Goal: Find specific page/section: Find specific page/section

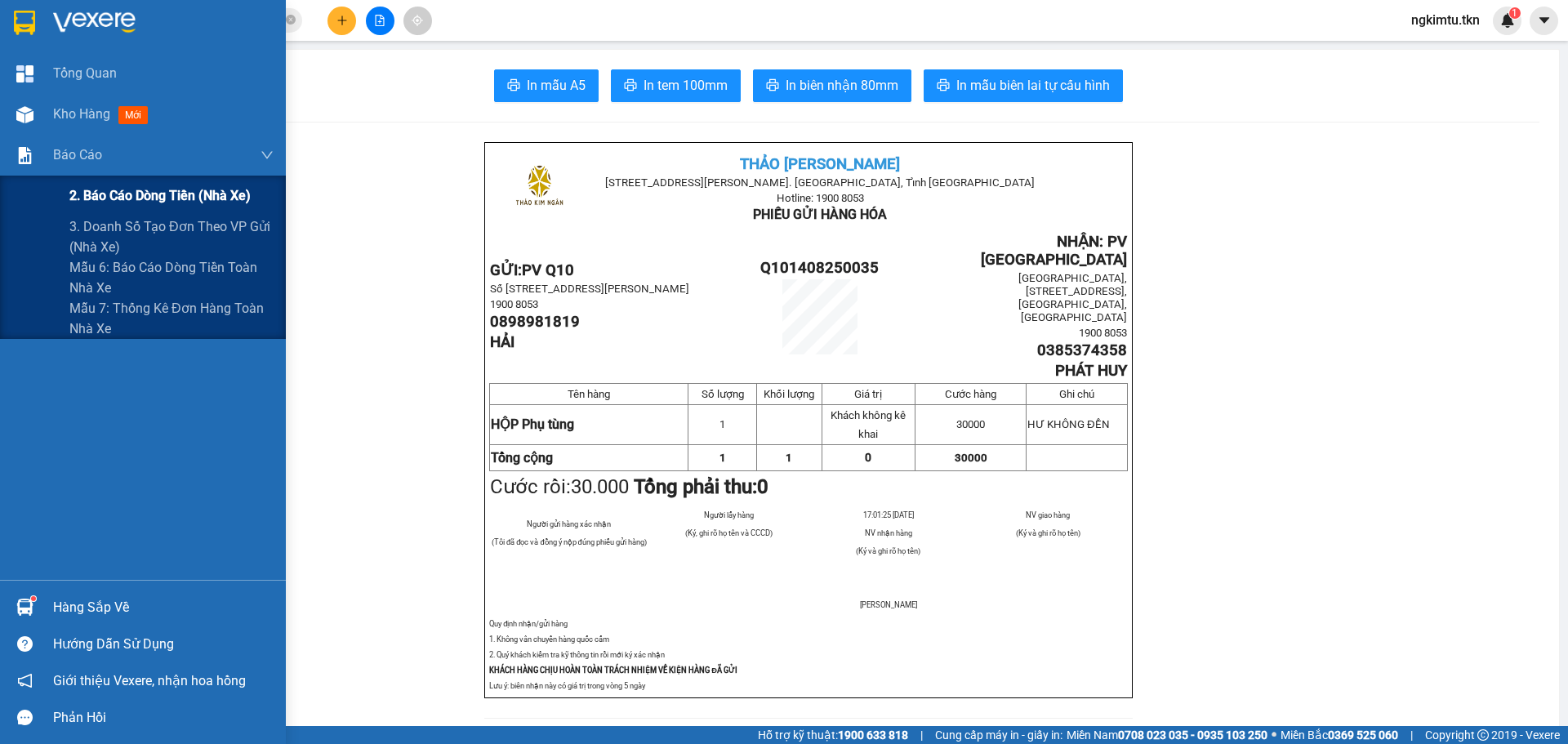
click at [150, 195] on span "2. Báo cáo dòng tiền (nhà xe)" at bounding box center [159, 195] width 181 height 20
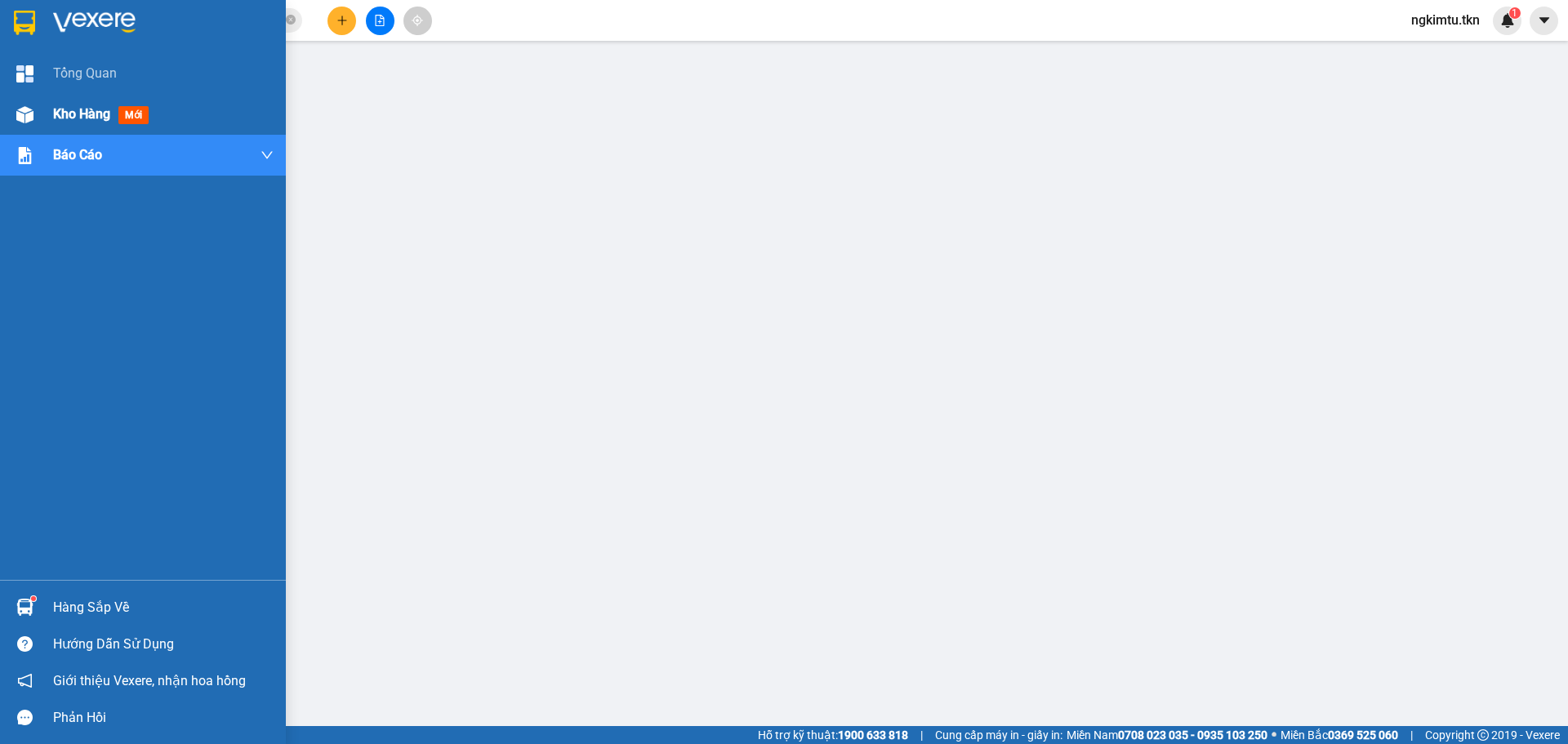
click at [141, 114] on span "mới" at bounding box center [134, 114] width 30 height 18
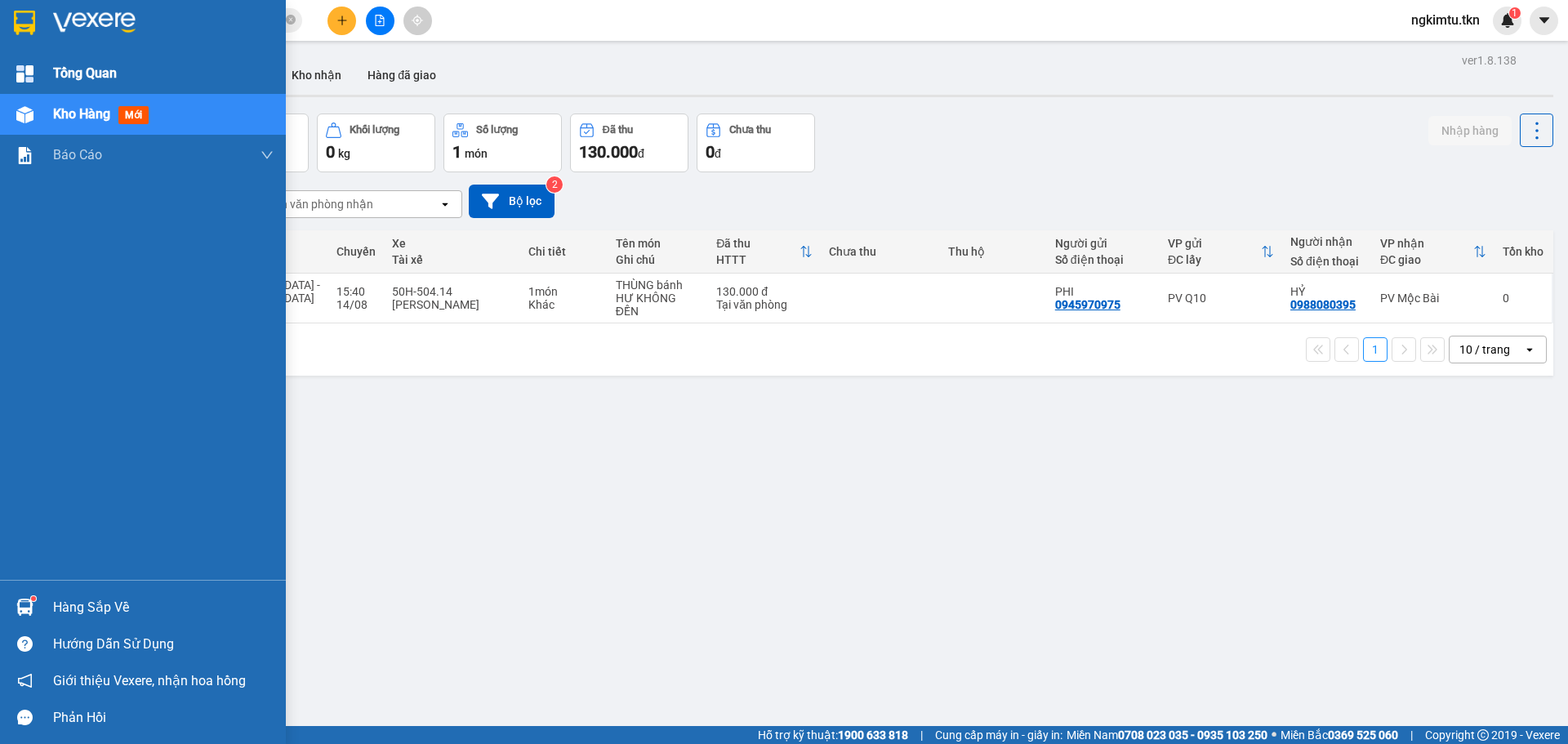
click at [109, 79] on span "Tổng Quan" at bounding box center [85, 73] width 64 height 20
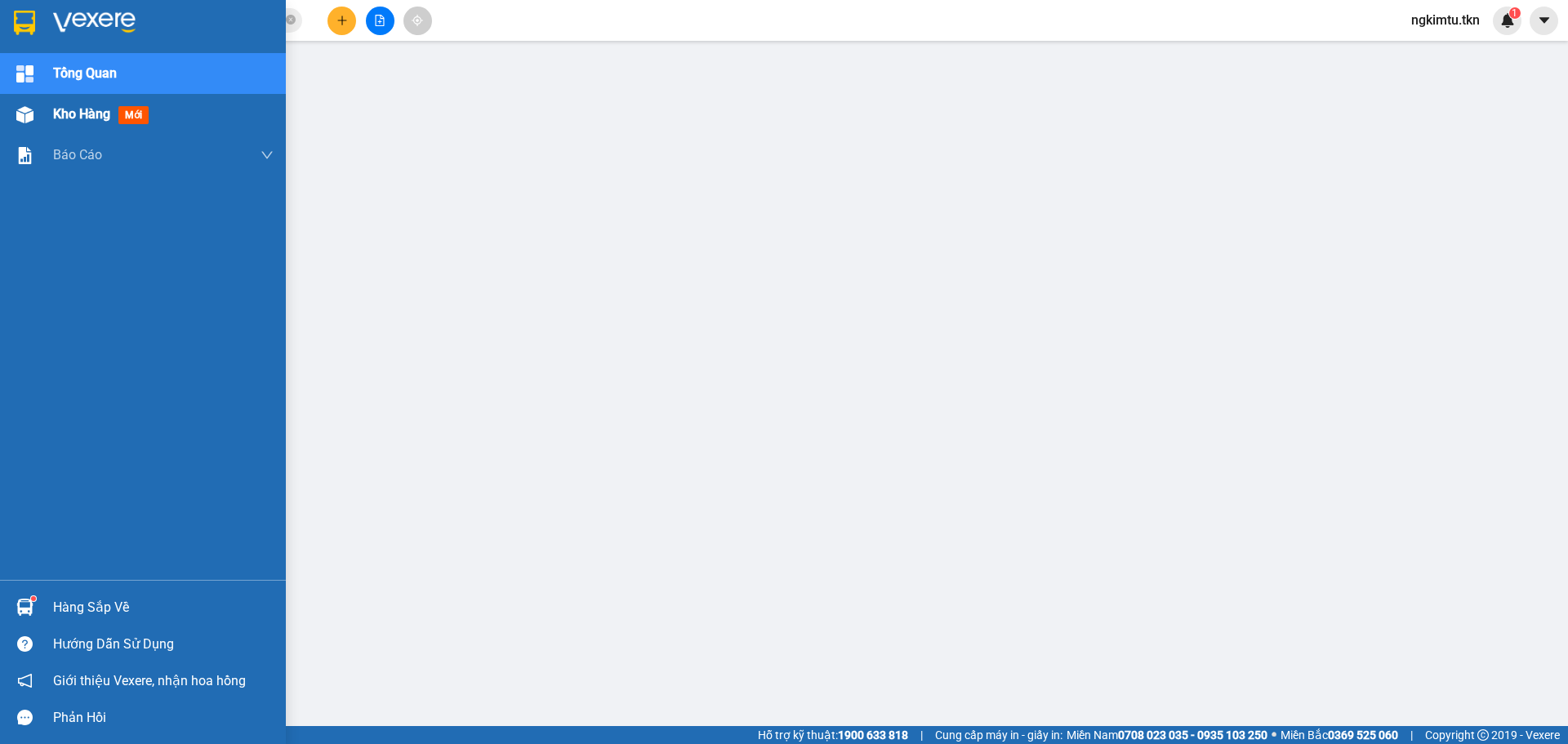
click at [200, 108] on div "Kho hàng mới" at bounding box center [163, 114] width 221 height 41
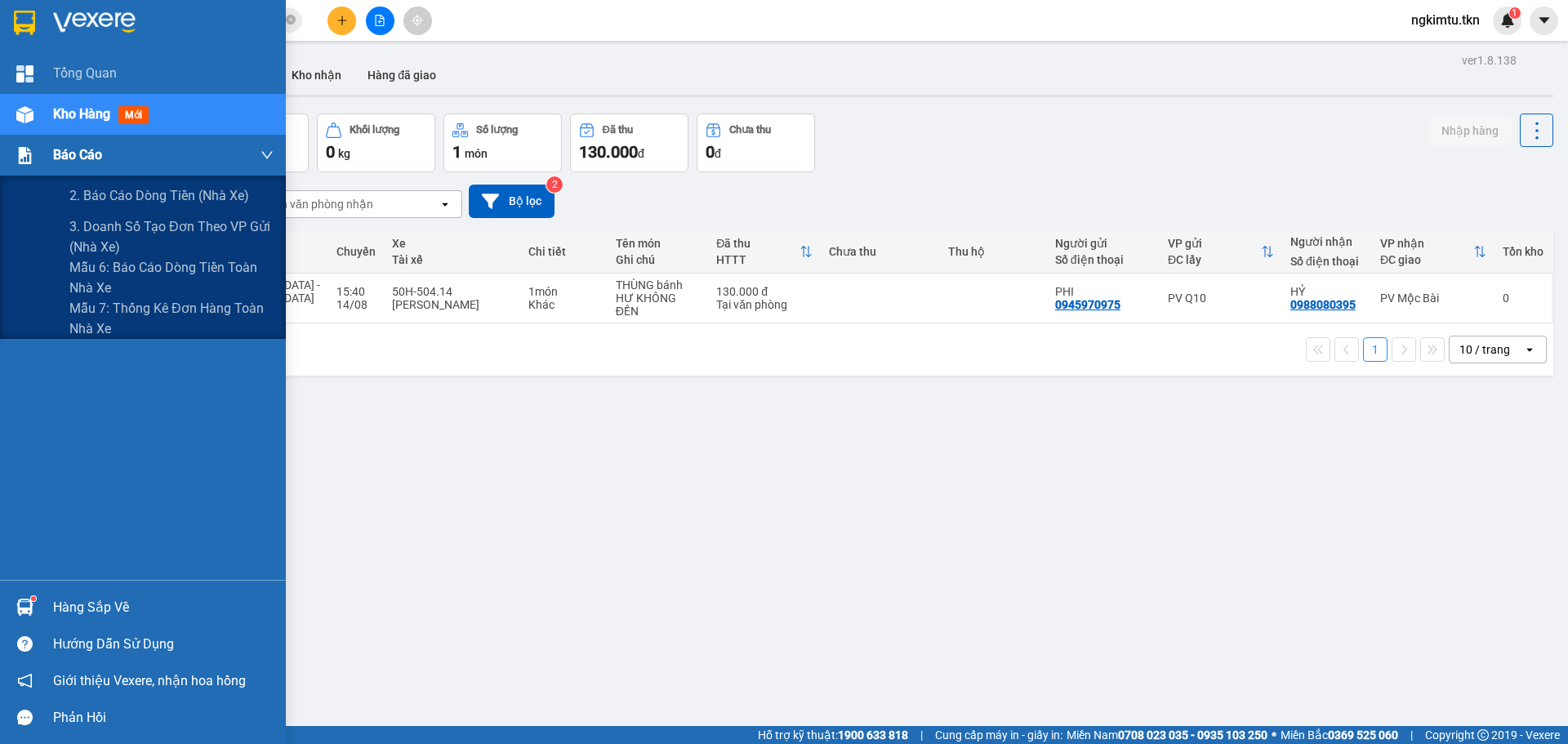
click at [146, 158] on div "Báo cáo" at bounding box center [163, 155] width 221 height 41
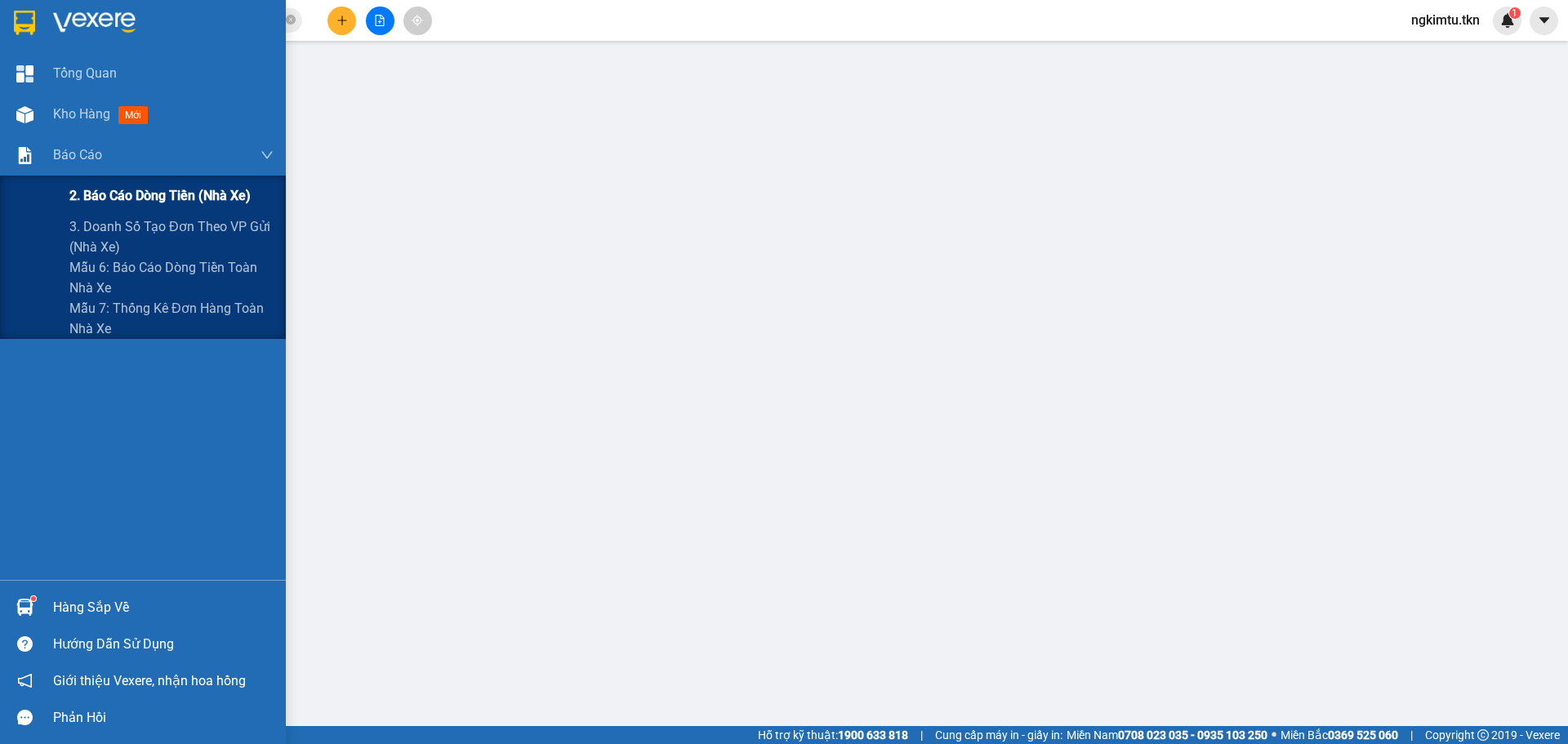
click at [166, 198] on span "2. Báo cáo dòng tiền (nhà xe)" at bounding box center [159, 195] width 181 height 20
